Goal: Task Accomplishment & Management: Use online tool/utility

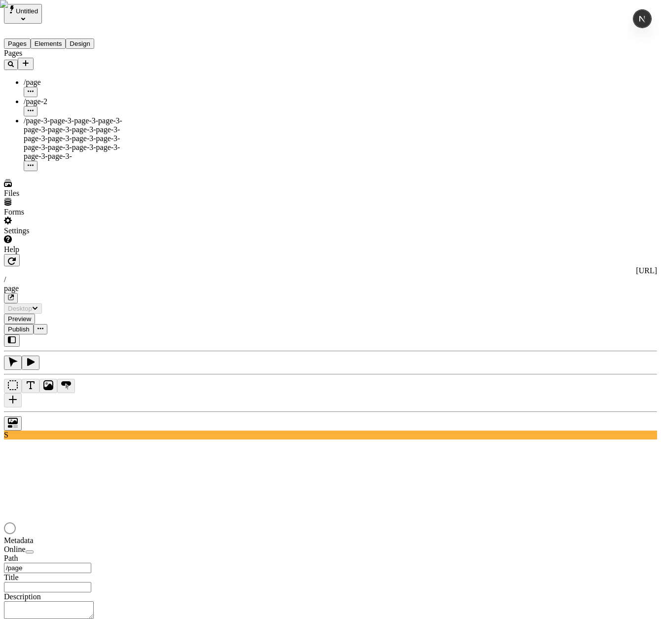
click at [49, 151] on div "Pages /page /page-2 /page-3-page-3-page-3-page-3-page-3-page-3-page-3-page-3-pa…" at bounding box center [63, 110] width 118 height 122
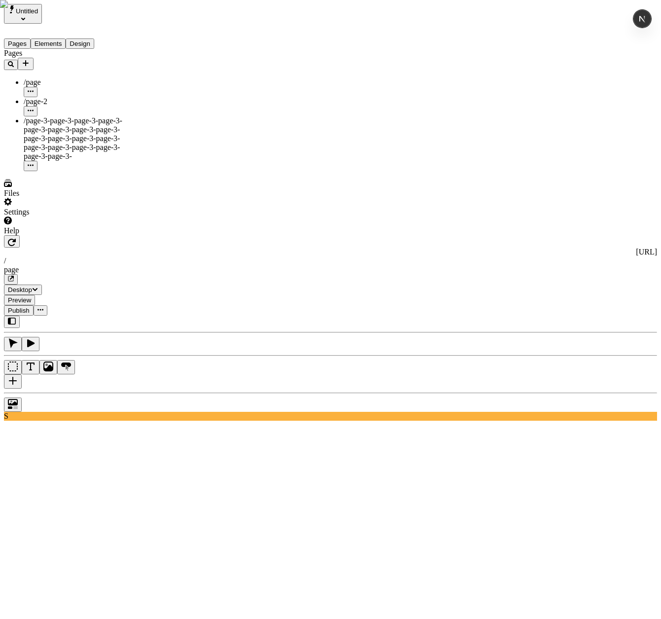
click at [64, 171] on div "Pages /page /page-2 /page-3-page-3-page-3-page-3-page-3-page-3-page-3-page-3-pa…" at bounding box center [63, 110] width 118 height 122
click at [29, 60] on icon "Add new" at bounding box center [26, 63] width 6 height 6
click at [123, 88] on icon at bounding box center [119, 92] width 8 height 8
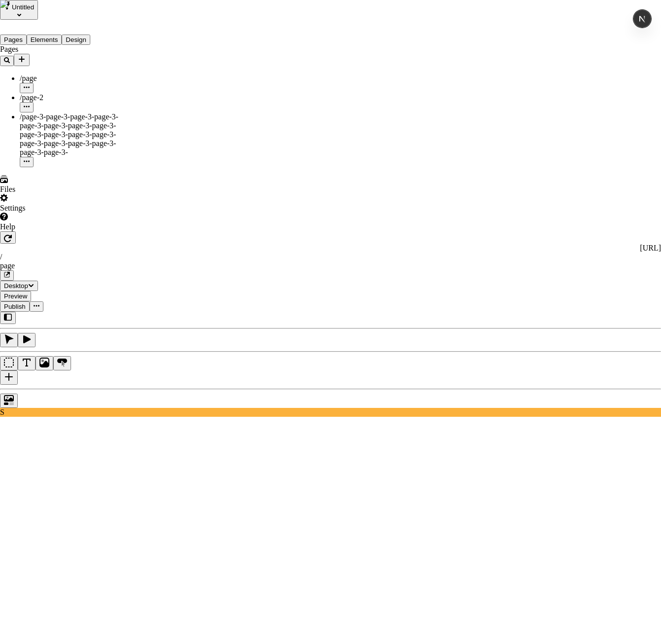
type input "[URL][DOMAIN_NAME]"
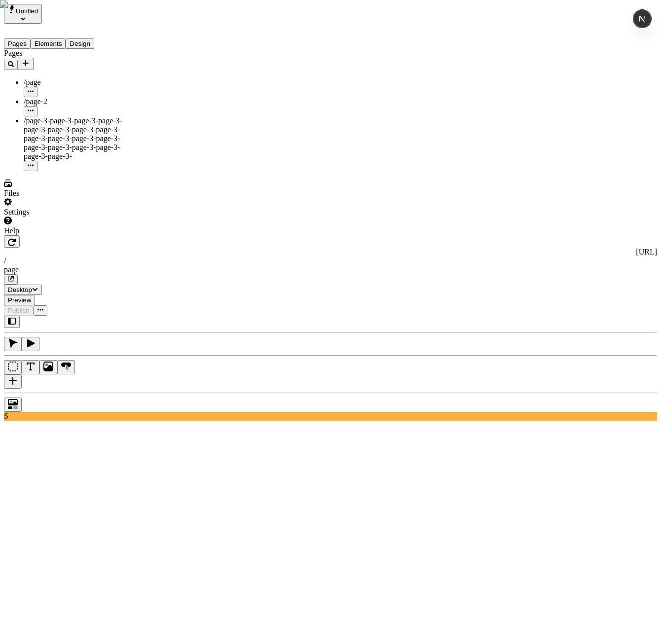
click at [105, 78] on div "/page" at bounding box center [73, 87] width 99 height 19
click at [30, 59] on icon "Add new" at bounding box center [26, 63] width 8 height 8
click at [138, 98] on span "Import Sitemap" at bounding box center [139, 102] width 49 height 8
click at [34, 58] on button "Add new" at bounding box center [26, 64] width 16 height 12
click at [153, 98] on span "Import Sitemap" at bounding box center [139, 102] width 49 height 8
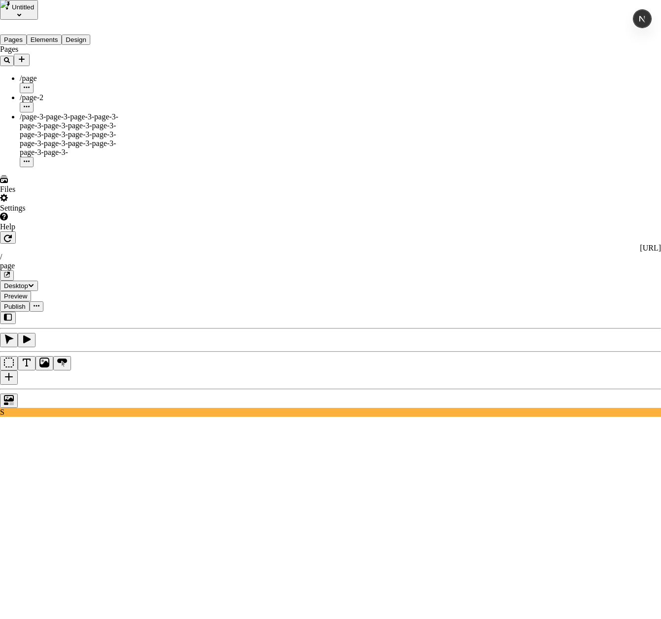
paste input "[URL][DOMAIN_NAME]"
type input "[URL][DOMAIN_NAME]"
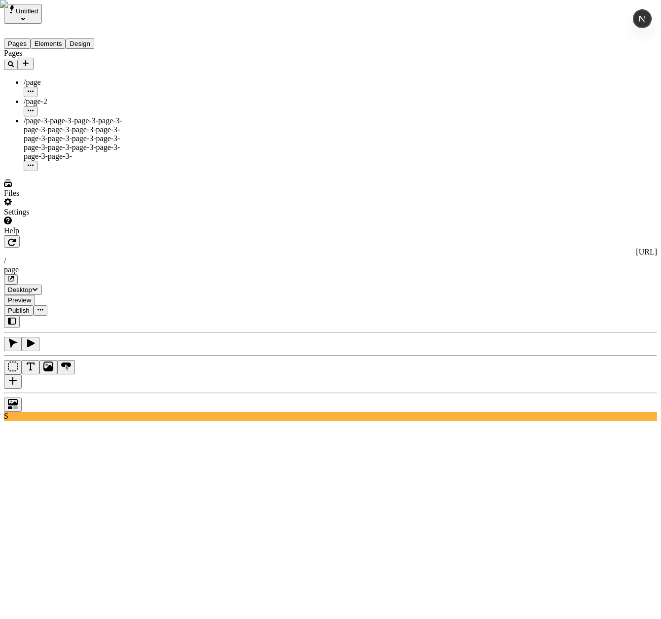
click at [115, 56] on div "Pages" at bounding box center [63, 59] width 118 height 21
click at [30, 59] on icon "Add new" at bounding box center [26, 63] width 8 height 8
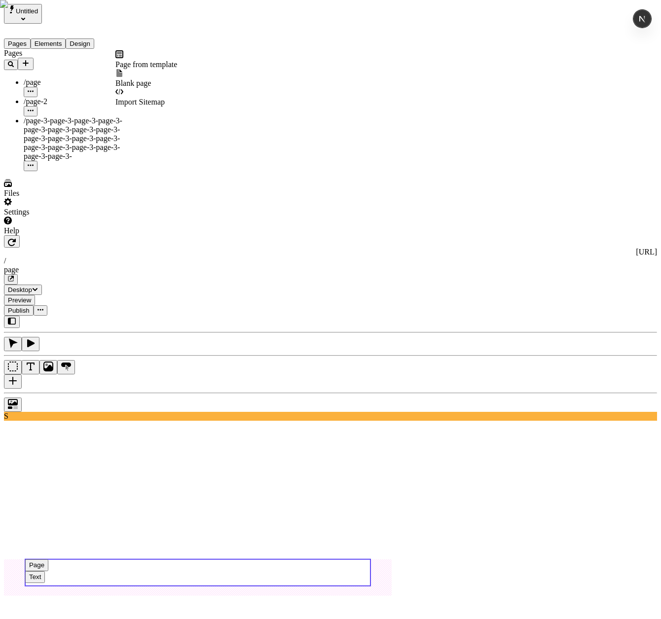
click at [163, 98] on span "Import Sitemap" at bounding box center [139, 102] width 49 height 8
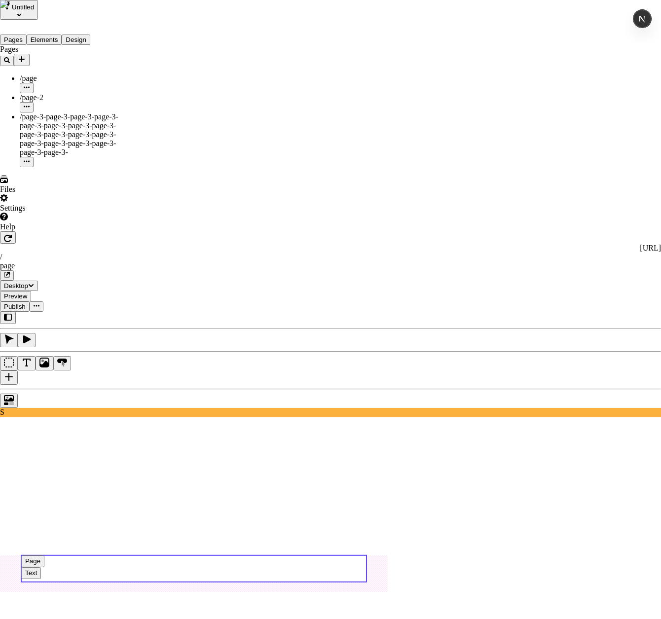
type input "{importSitemapLoading && ( <div className="flex justify-center"> <Spinner size=…"
paste input "[URL][DOMAIN_NAME]"
type input "[URL][DOMAIN_NAME]"
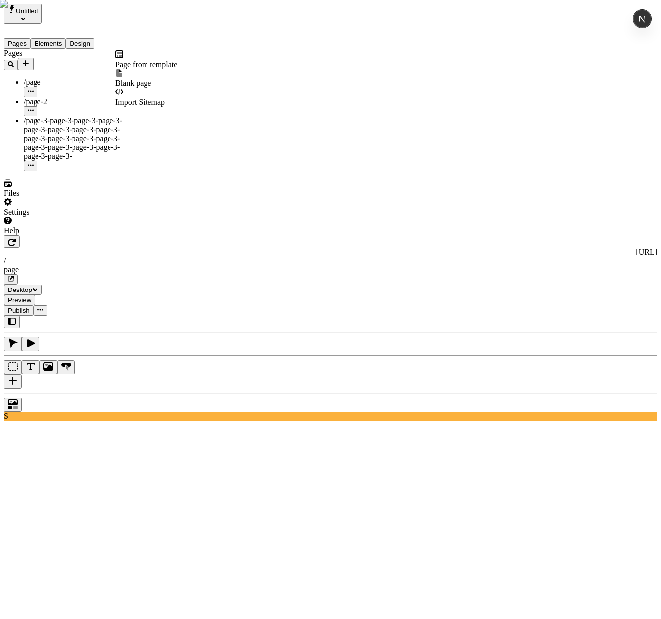
click at [29, 60] on icon "Add new" at bounding box center [26, 63] width 6 height 6
click at [68, 148] on div "Pages /page /page-2 /page-3-page-3-page-3-page-3-page-3-page-3-page-3-page-3-pa…" at bounding box center [63, 110] width 118 height 122
click at [279, 265] on div "page" at bounding box center [330, 269] width 653 height 9
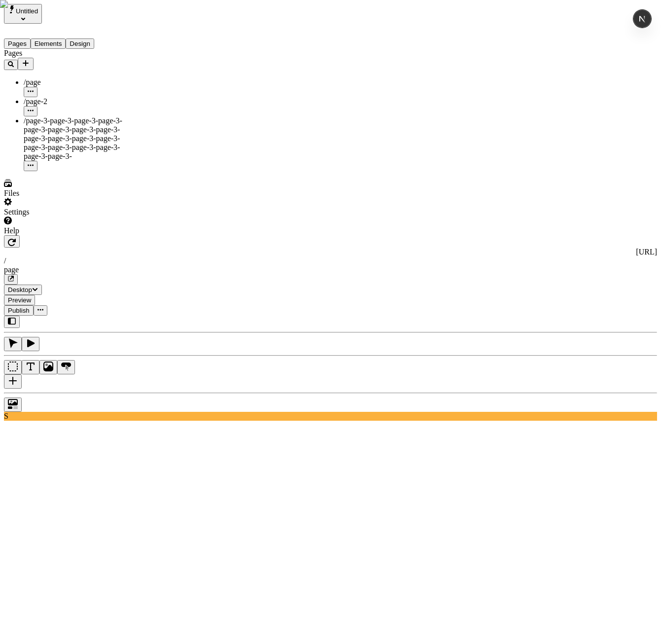
click at [31, 38] on button "Pages" at bounding box center [17, 43] width 27 height 10
click at [55, 38] on button "Elements" at bounding box center [48, 43] width 35 height 10
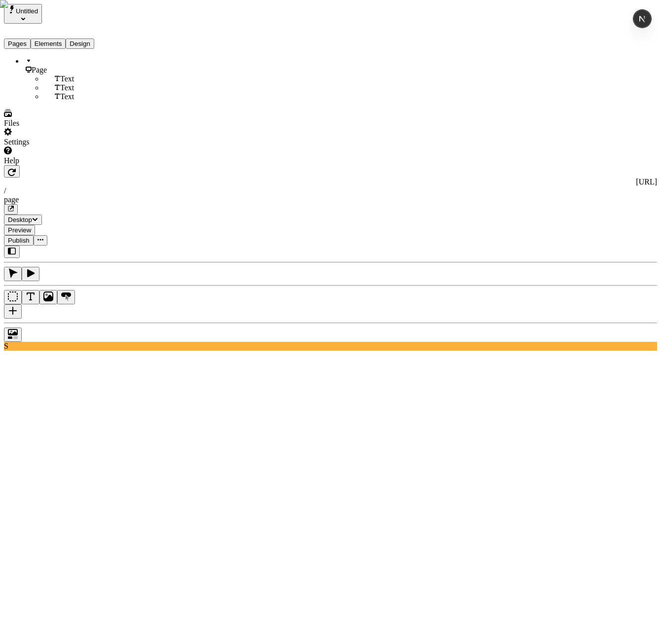
click at [83, 38] on button "Design" at bounding box center [80, 43] width 29 height 10
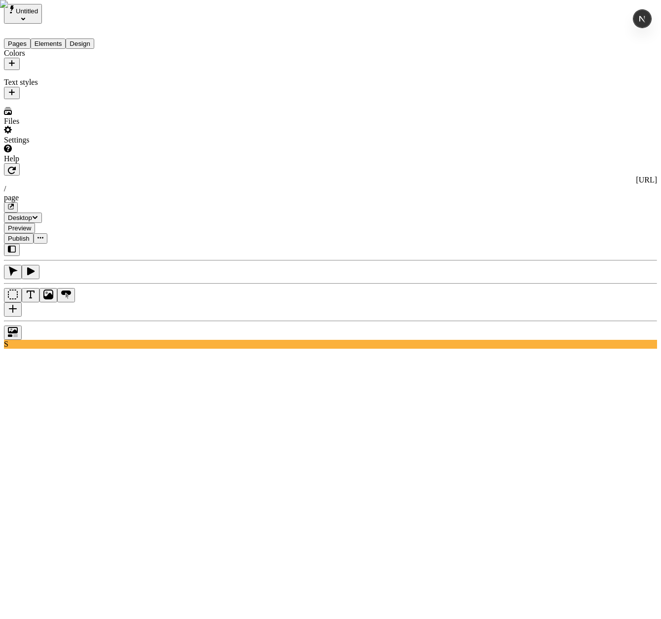
click at [27, 38] on button "Pages" at bounding box center [17, 43] width 27 height 10
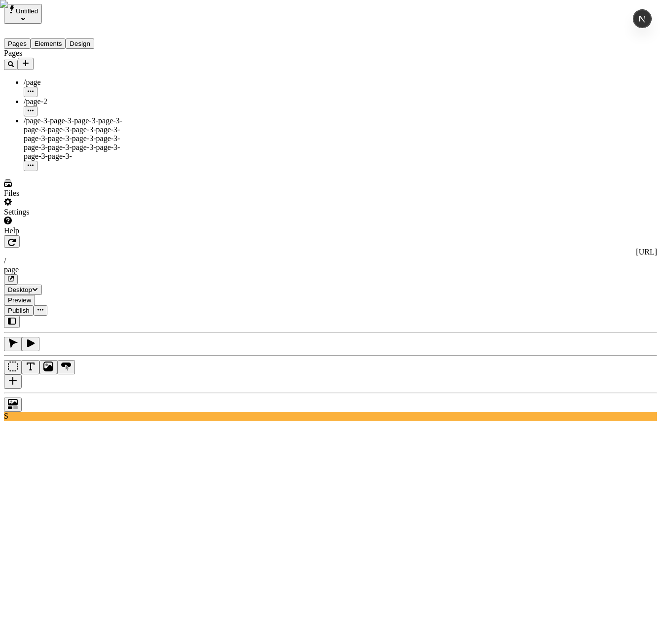
click at [29, 60] on icon "Add new" at bounding box center [26, 63] width 6 height 6
click at [163, 98] on span "Import Sitemap" at bounding box center [139, 102] width 49 height 8
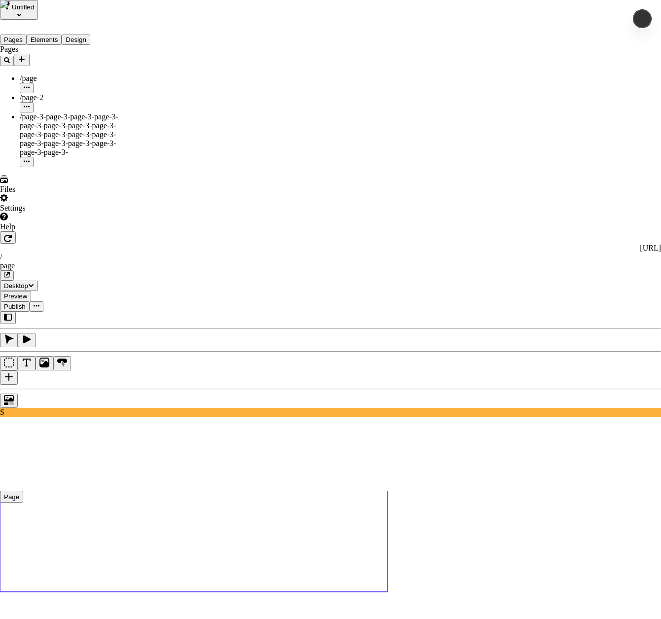
type input "[URL][DOMAIN_NAME]"
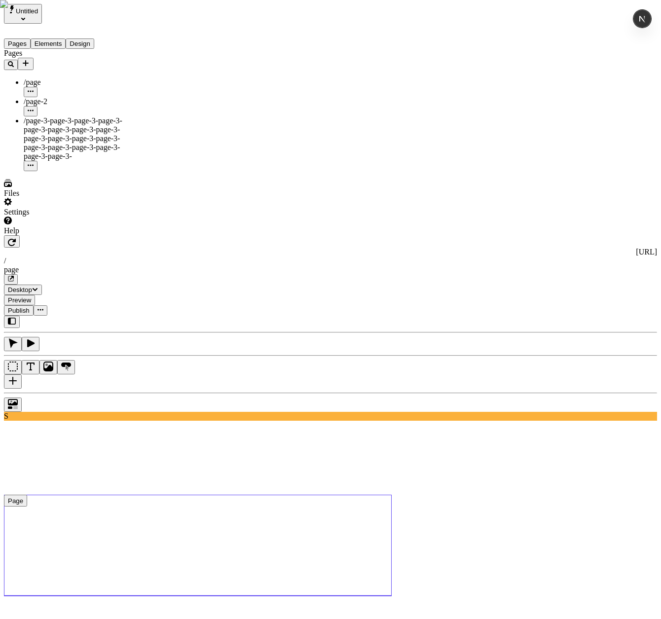
click at [30, 59] on icon "Add new" at bounding box center [26, 63] width 8 height 8
click at [147, 98] on span "Import Sitemap" at bounding box center [139, 102] width 49 height 8
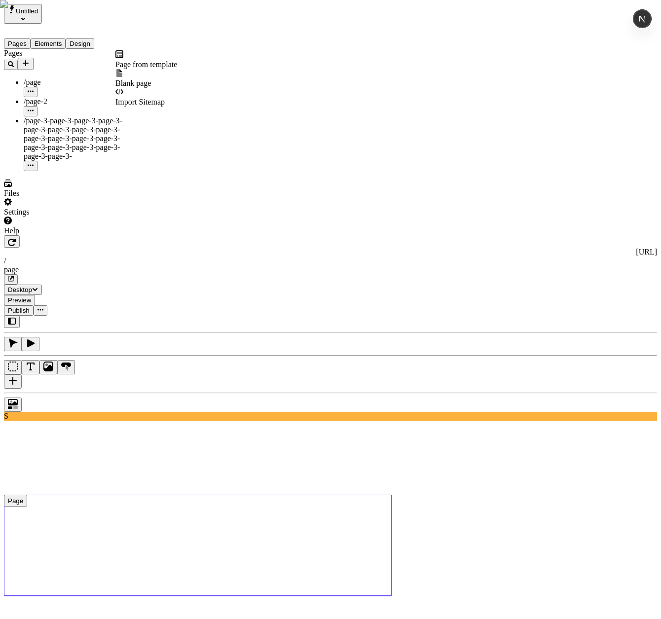
click at [29, 60] on icon "Add new" at bounding box center [26, 63] width 6 height 6
click at [154, 98] on span "Import Sitemap" at bounding box center [139, 102] width 49 height 8
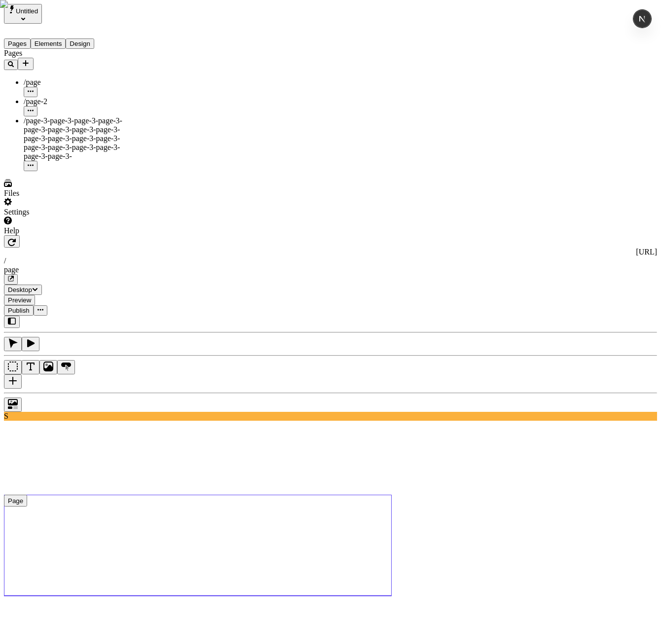
click at [34, 58] on button "Add new" at bounding box center [26, 64] width 16 height 12
click at [165, 98] on span "Import Sitemap" at bounding box center [139, 102] width 49 height 8
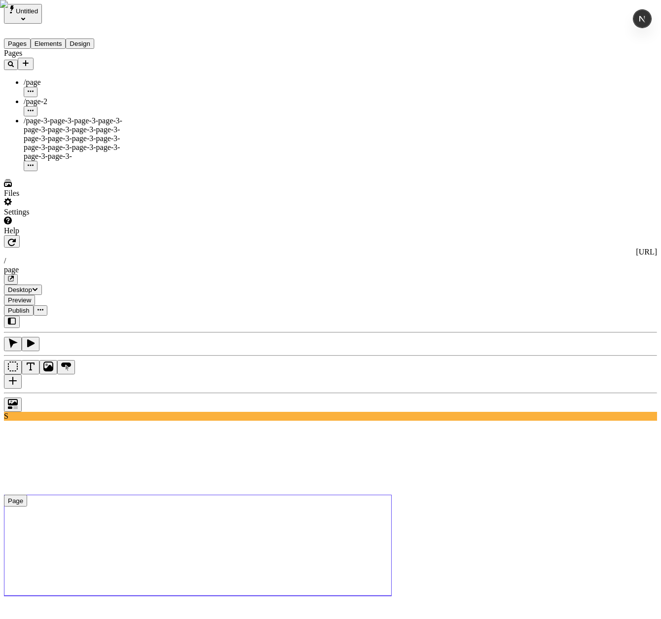
click at [29, 60] on icon "Add new" at bounding box center [26, 63] width 6 height 6
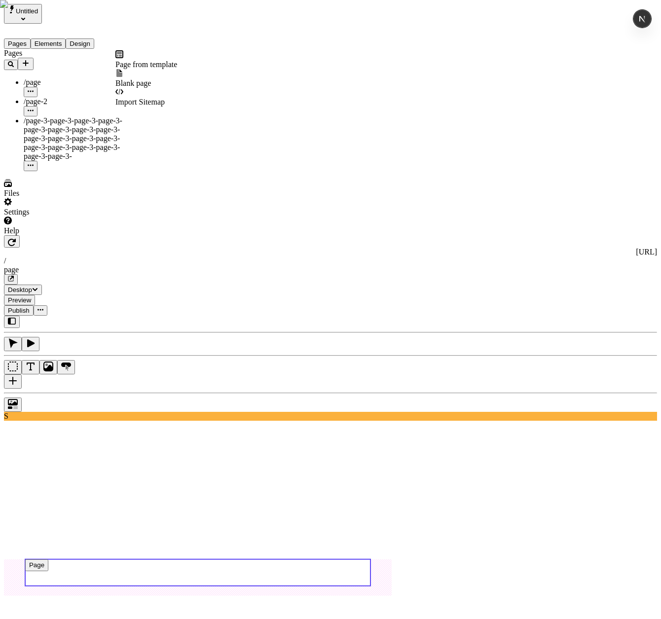
click at [139, 98] on span "Import Sitemap" at bounding box center [139, 102] width 49 height 8
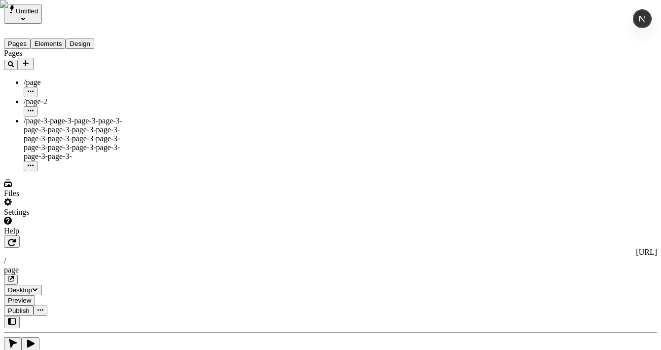
click at [29, 60] on icon "Add new" at bounding box center [26, 63] width 6 height 6
click at [150, 98] on span "Import Sitemap" at bounding box center [139, 102] width 49 height 8
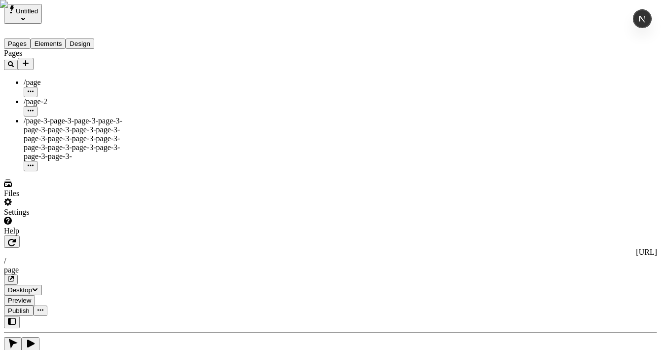
click at [30, 59] on icon "Add new" at bounding box center [26, 63] width 8 height 8
click at [165, 98] on span "Import Sitemap" at bounding box center [139, 102] width 49 height 8
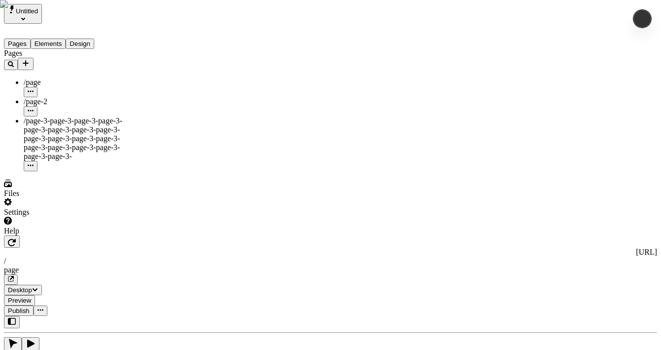
click at [29, 60] on icon "Add new" at bounding box center [26, 63] width 6 height 6
click at [155, 98] on span "Import Sitemap" at bounding box center [139, 102] width 49 height 8
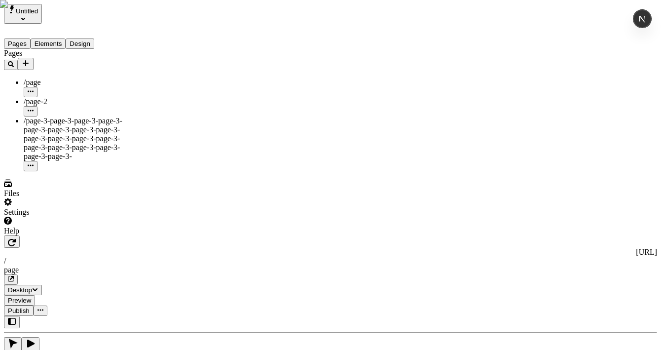
click at [29, 60] on icon "Add new" at bounding box center [26, 63] width 6 height 6
click at [151, 98] on span "Import Sitemap" at bounding box center [139, 102] width 49 height 8
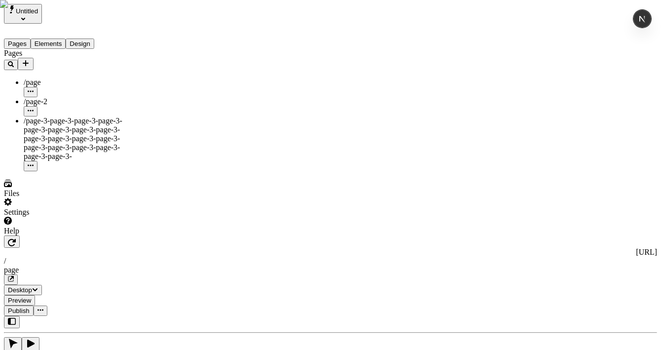
click at [30, 59] on icon "Add new" at bounding box center [26, 63] width 8 height 8
click at [145, 98] on span "Import Sitemap" at bounding box center [139, 102] width 49 height 8
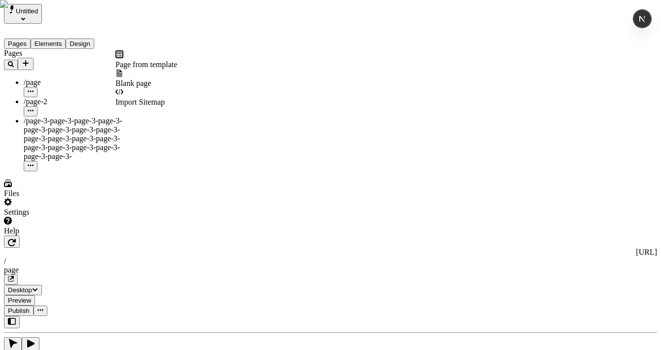
click at [29, 60] on icon "Add new" at bounding box center [26, 63] width 6 height 6
click at [157, 98] on span "Import Sitemap" at bounding box center [139, 102] width 49 height 8
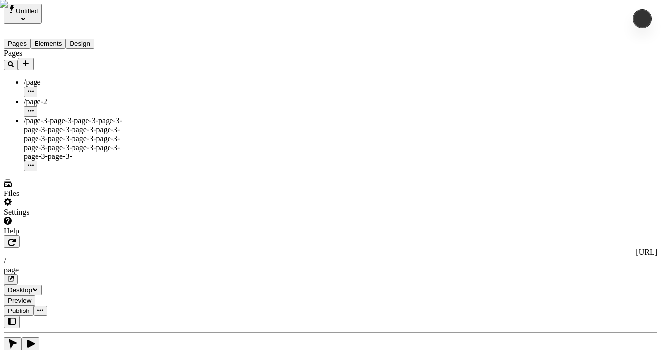
click at [29, 60] on icon "Add new" at bounding box center [26, 63] width 6 height 6
click at [163, 98] on span "Import Sitemap" at bounding box center [139, 102] width 49 height 8
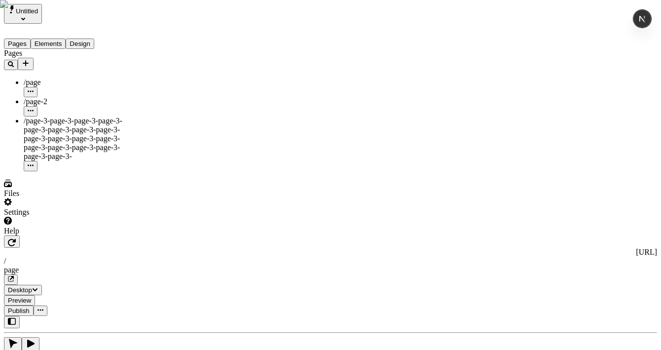
click at [29, 60] on icon "Add new" at bounding box center [26, 63] width 6 height 6
click at [167, 88] on div "Import Sitemap" at bounding box center [146, 97] width 62 height 19
